Goal: Information Seeking & Learning: Learn about a topic

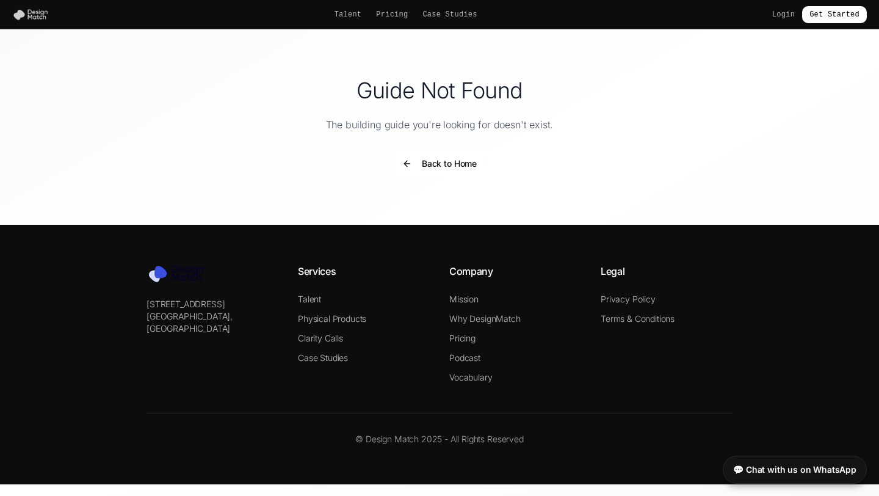
click at [40, 17] on img at bounding box center [33, 15] width 42 height 12
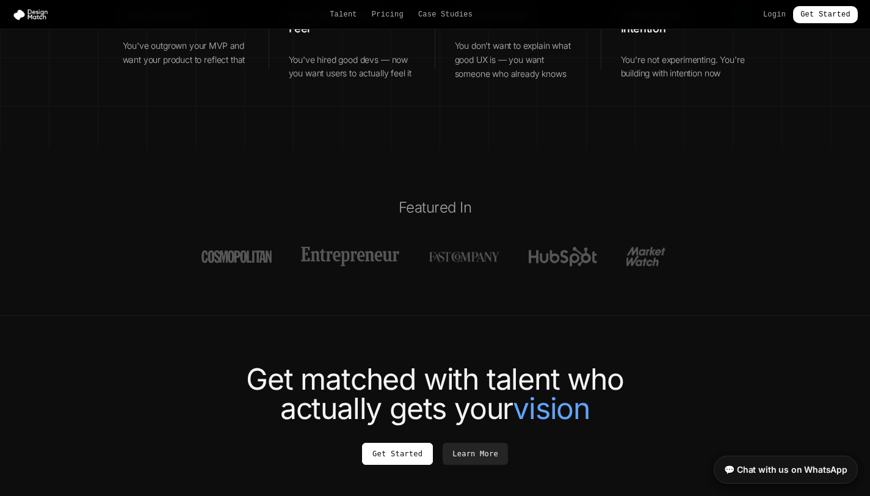
scroll to position [4603, 0]
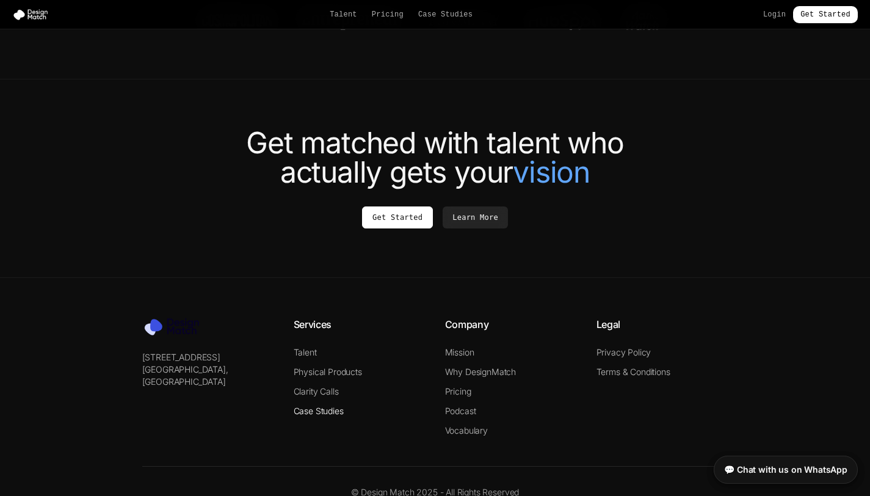
click at [332, 405] on link "Case Studies" at bounding box center [319, 410] width 50 height 10
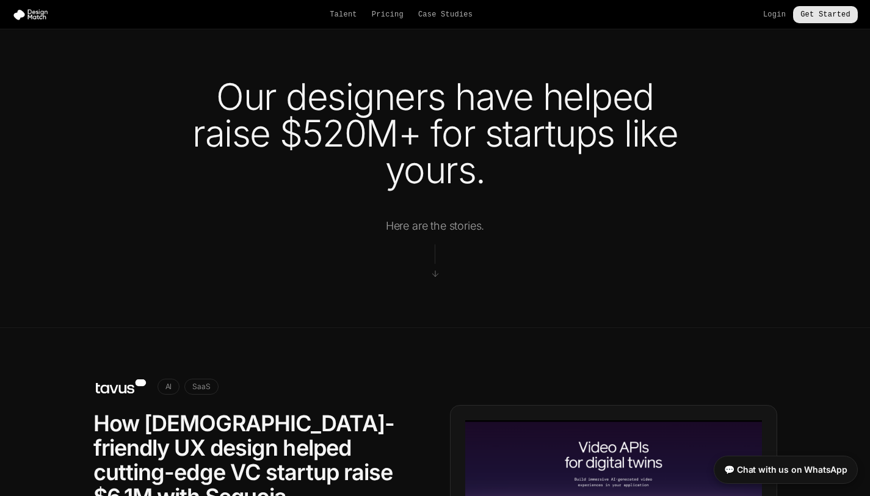
click at [845, 14] on link "Get Started" at bounding box center [825, 14] width 65 height 17
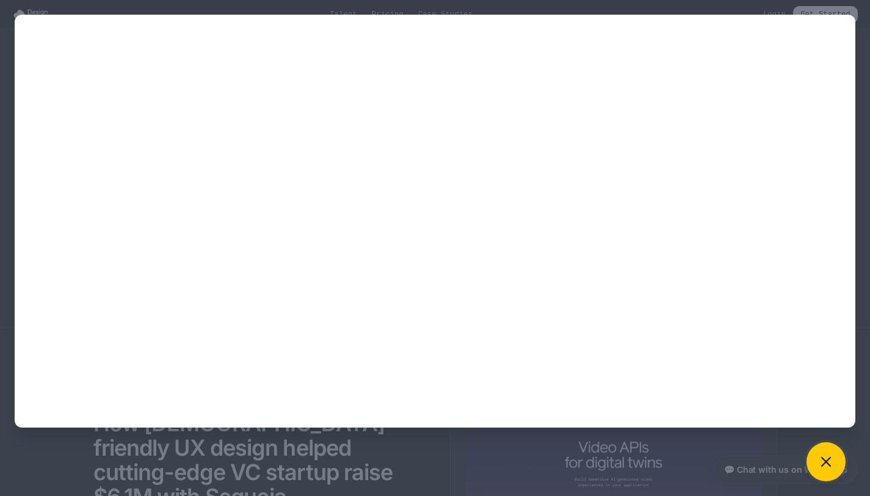
click at [834, 464] on button at bounding box center [825, 461] width 39 height 39
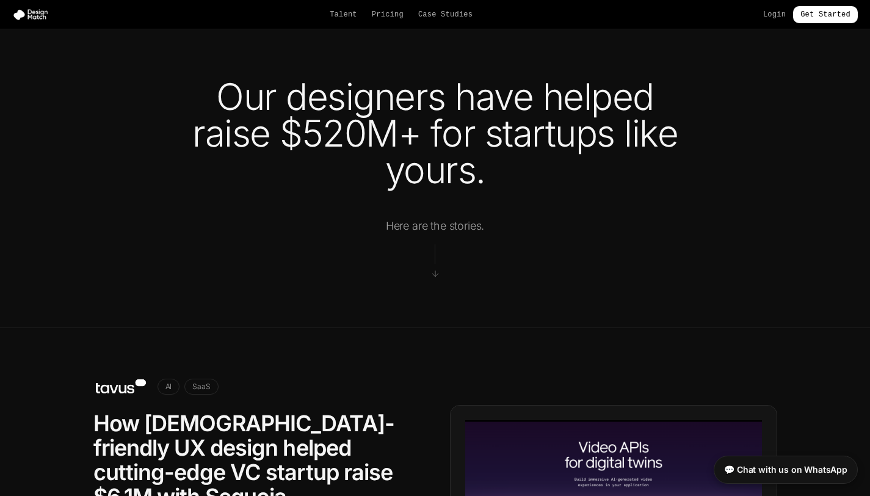
click at [431, 7] on div "Talent Pricing Case Studies Login Get Started" at bounding box center [435, 14] width 870 height 17
click at [430, 12] on link "Case Studies" at bounding box center [445, 15] width 54 height 10
click at [350, 12] on link "Talent" at bounding box center [343, 15] width 27 height 10
